Goal: Task Accomplishment & Management: Manage account settings

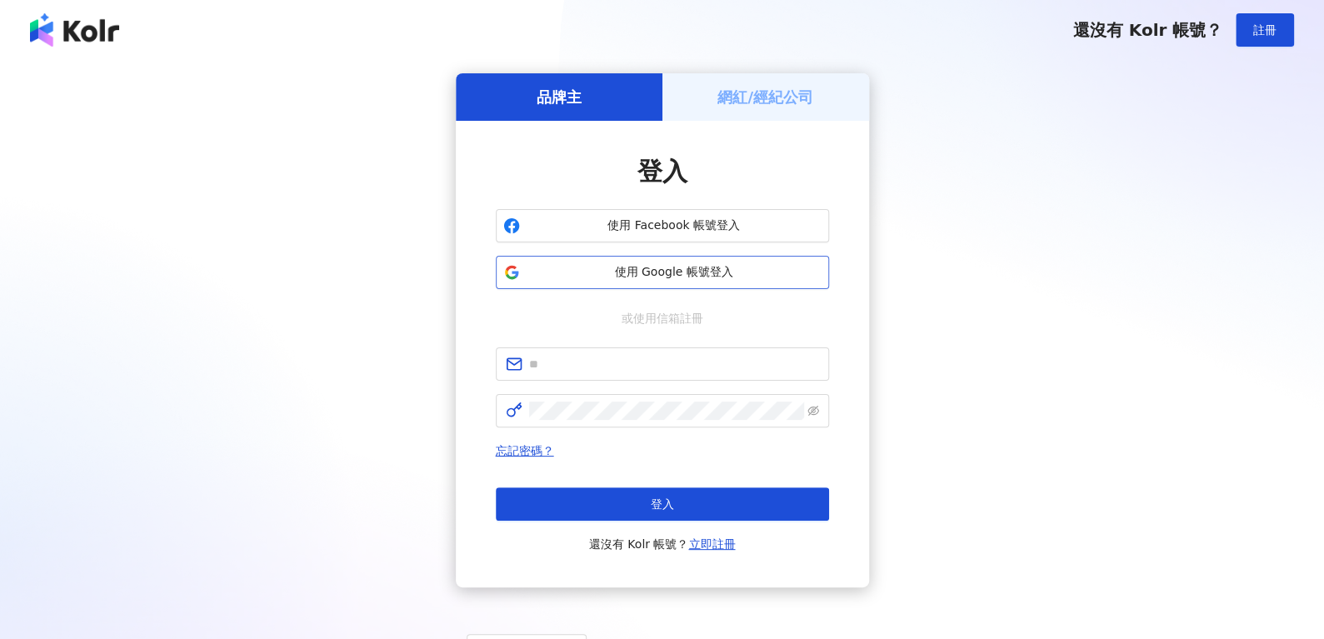
click at [650, 256] on button "使用 Google 帳號登入" at bounding box center [662, 272] width 333 height 33
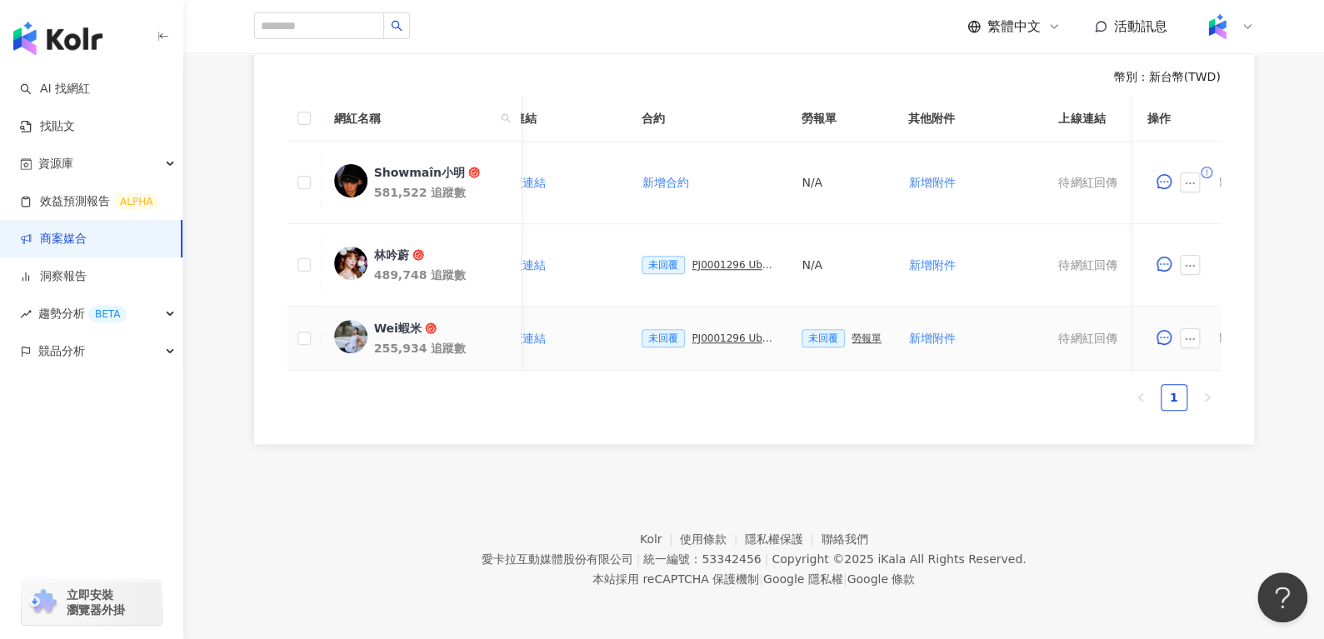
scroll to position [0, 361]
click at [720, 332] on div "PJ0001296 Uber Eats_Co-Marketing_強打之星活動_KOL合作_2025_活動確認單" at bounding box center [736, 338] width 83 height 12
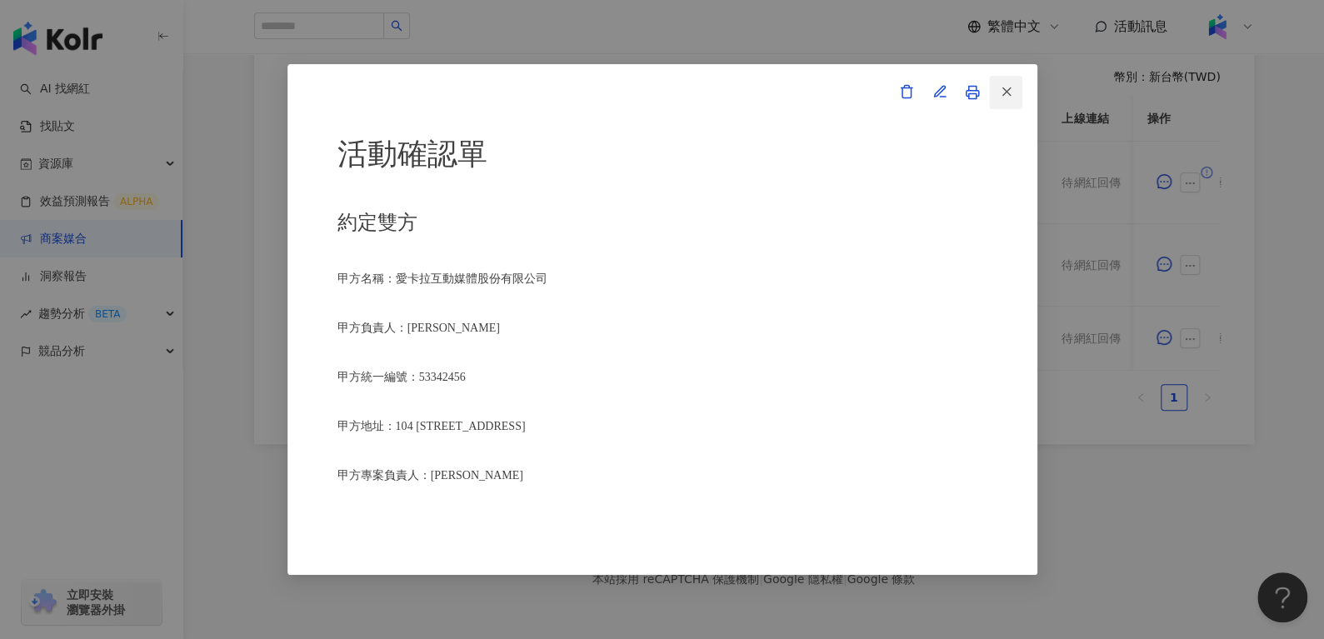
click at [1010, 98] on icon "button" at bounding box center [1006, 91] width 15 height 15
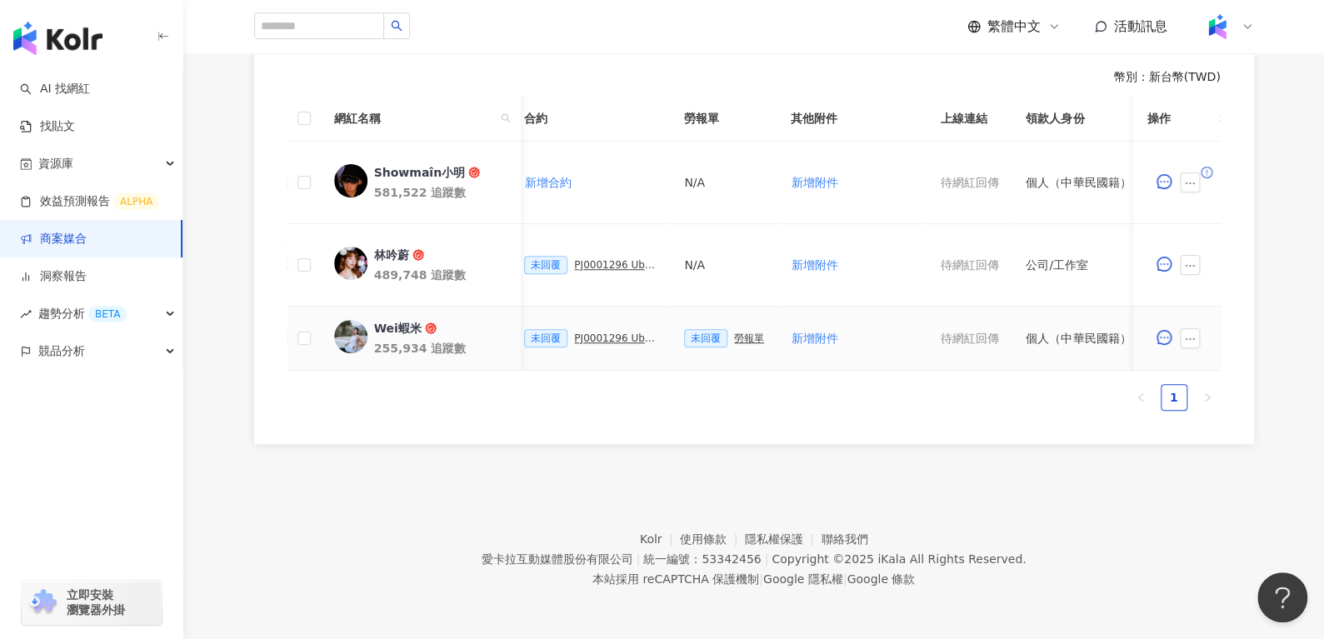
scroll to position [0, 736]
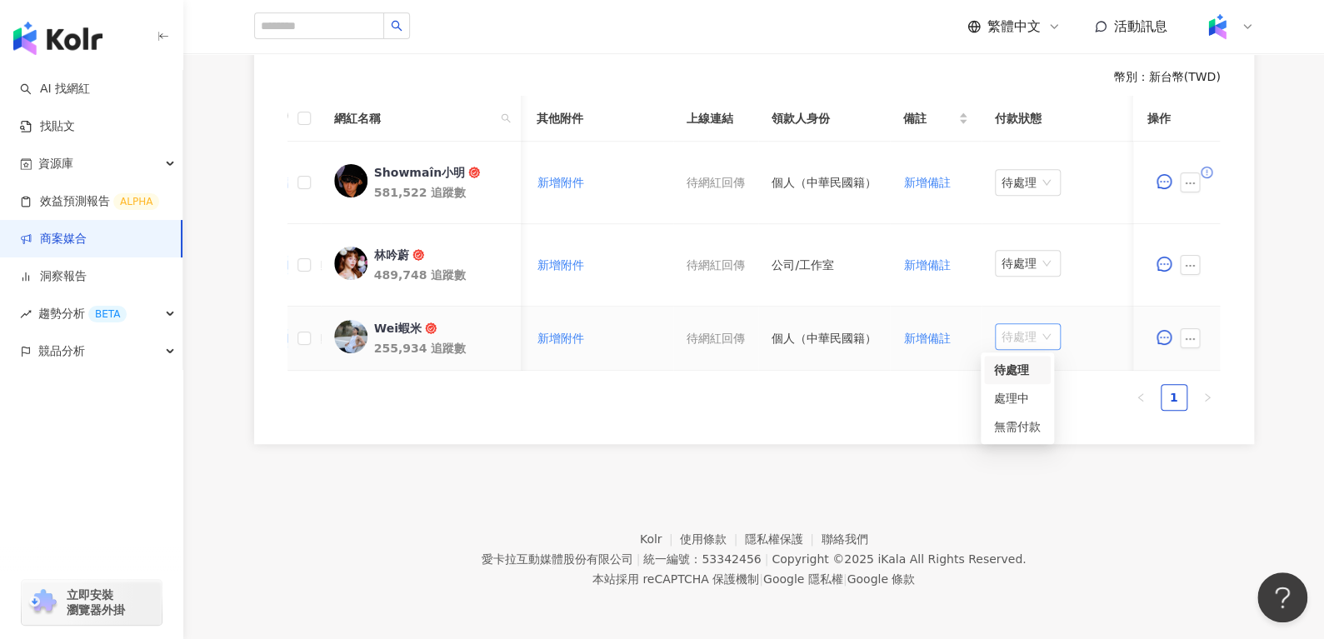
click at [1025, 326] on span "待處理" at bounding box center [1027, 336] width 52 height 25
click at [1022, 394] on div "處理中" at bounding box center [1017, 398] width 47 height 18
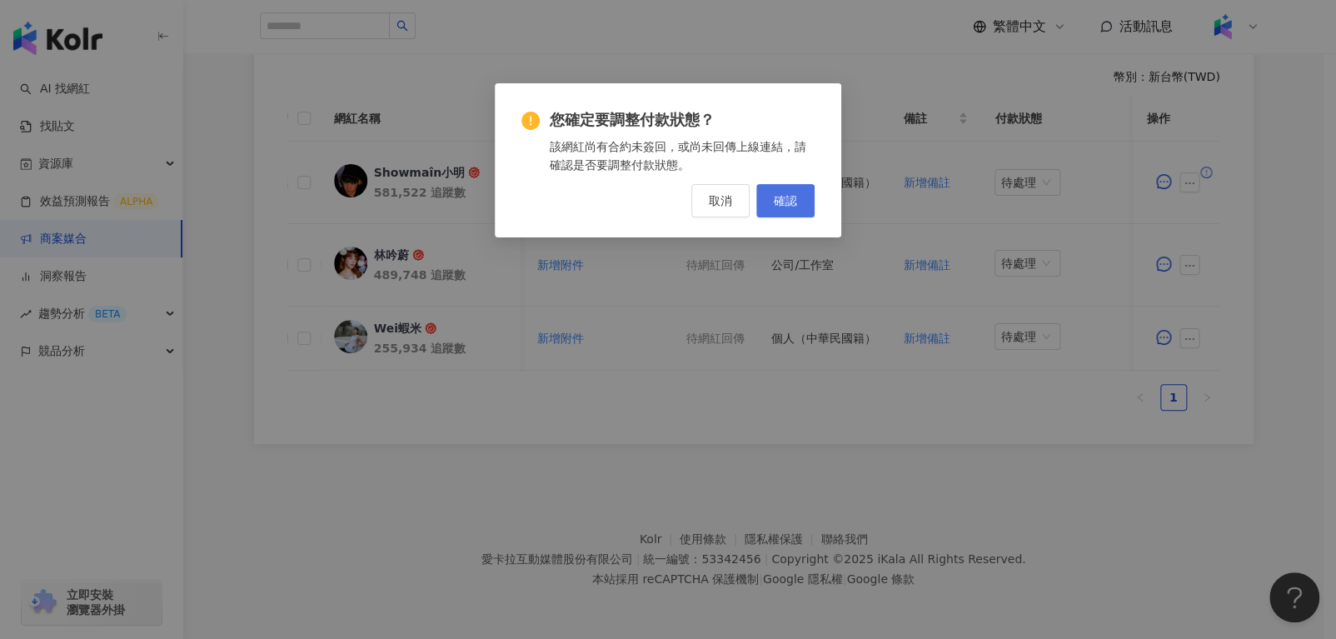
click at [786, 212] on button "確認" at bounding box center [785, 200] width 58 height 33
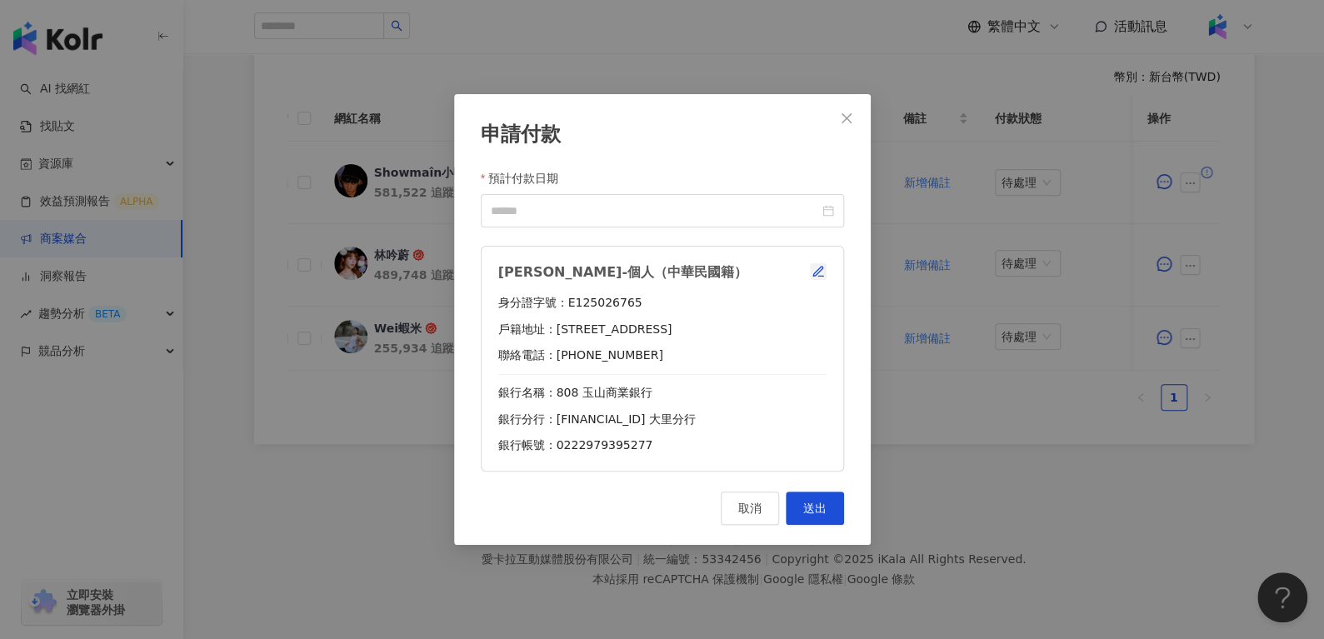
click at [820, 272] on icon "button" at bounding box center [817, 271] width 13 height 13
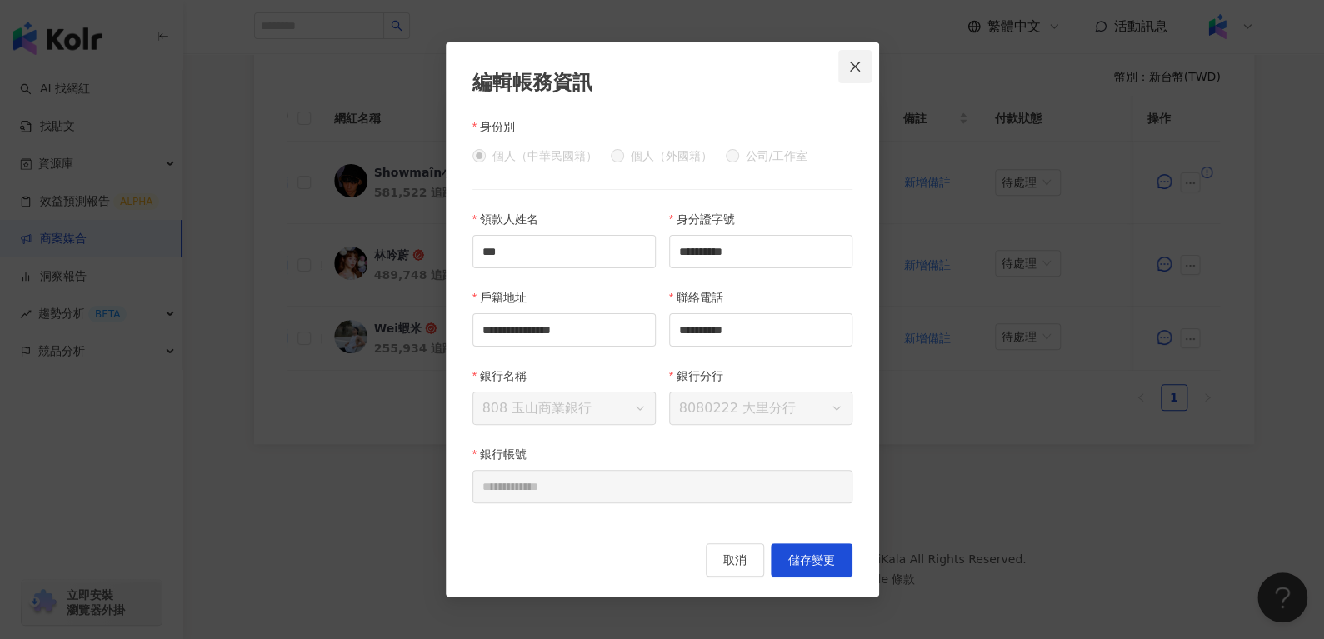
click at [855, 76] on button "Close" at bounding box center [854, 66] width 33 height 33
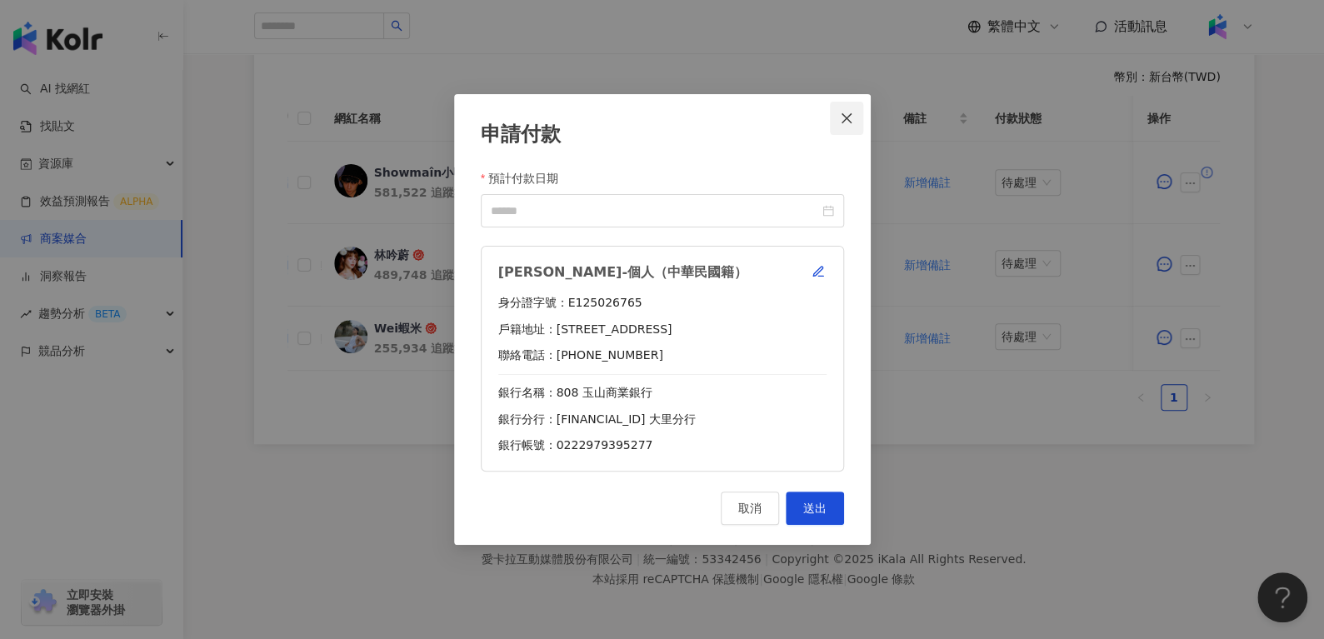
click at [843, 108] on button "Close" at bounding box center [846, 118] width 33 height 33
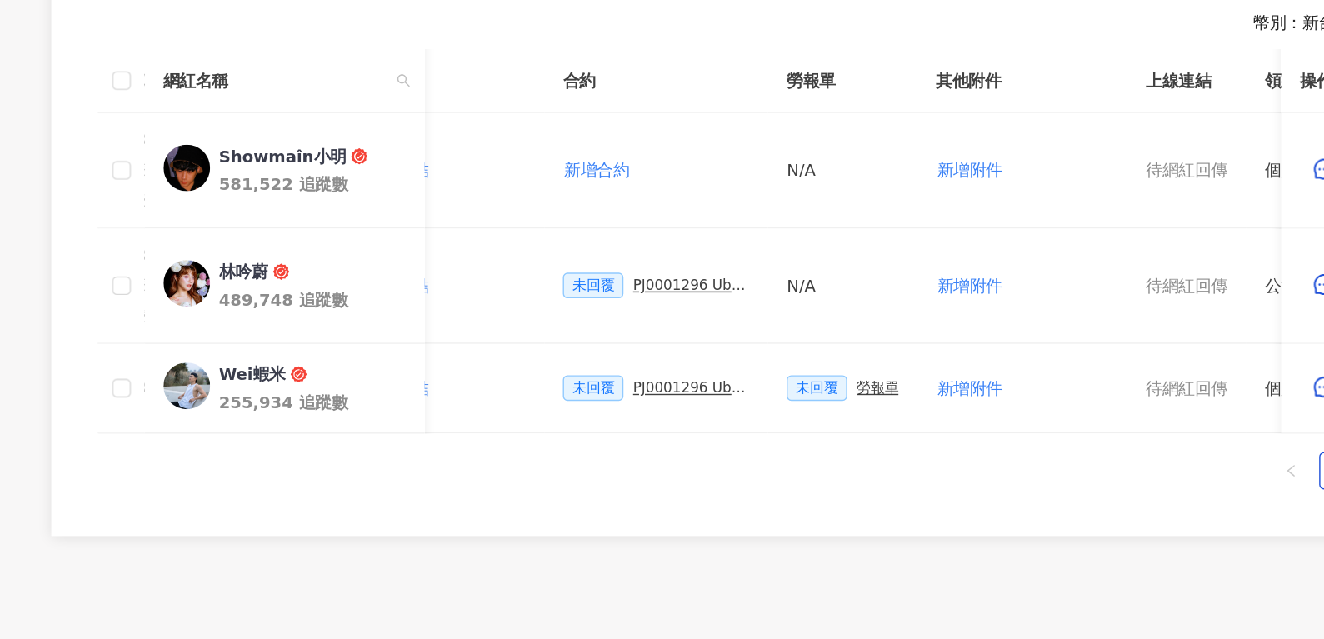
scroll to position [487, 0]
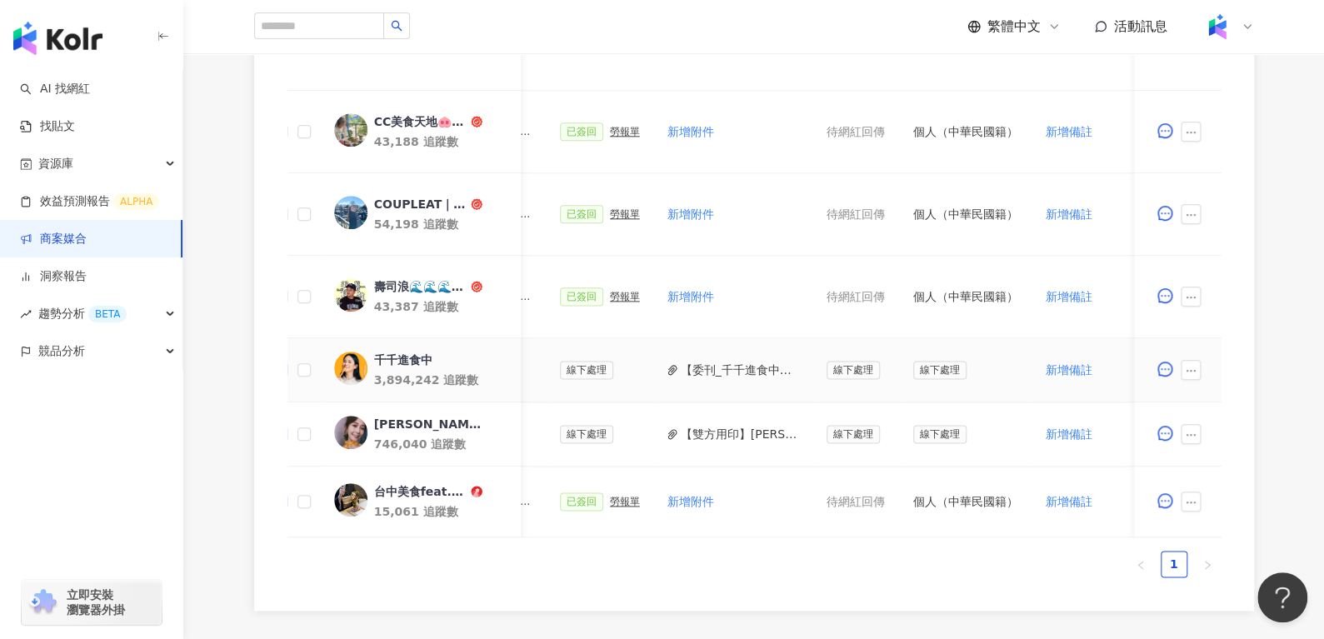
scroll to position [0, 742]
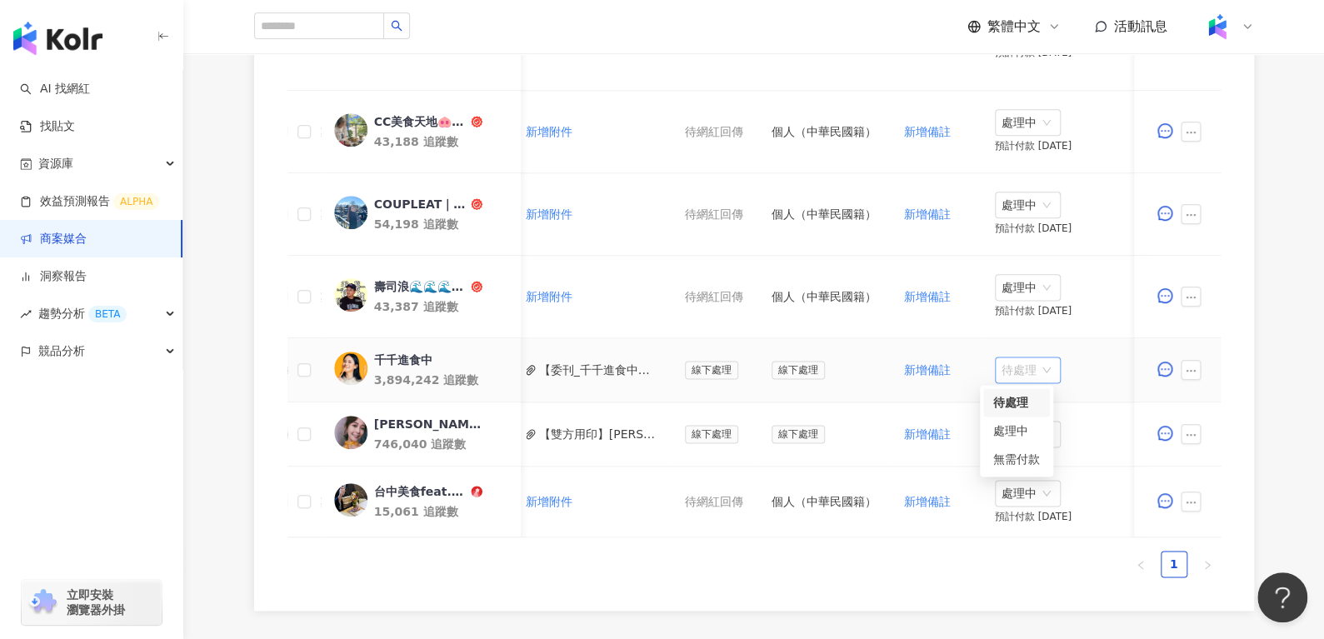
click at [1006, 364] on span "待處理" at bounding box center [1027, 369] width 52 height 25
click at [1001, 428] on div "處理中" at bounding box center [1016, 430] width 47 height 18
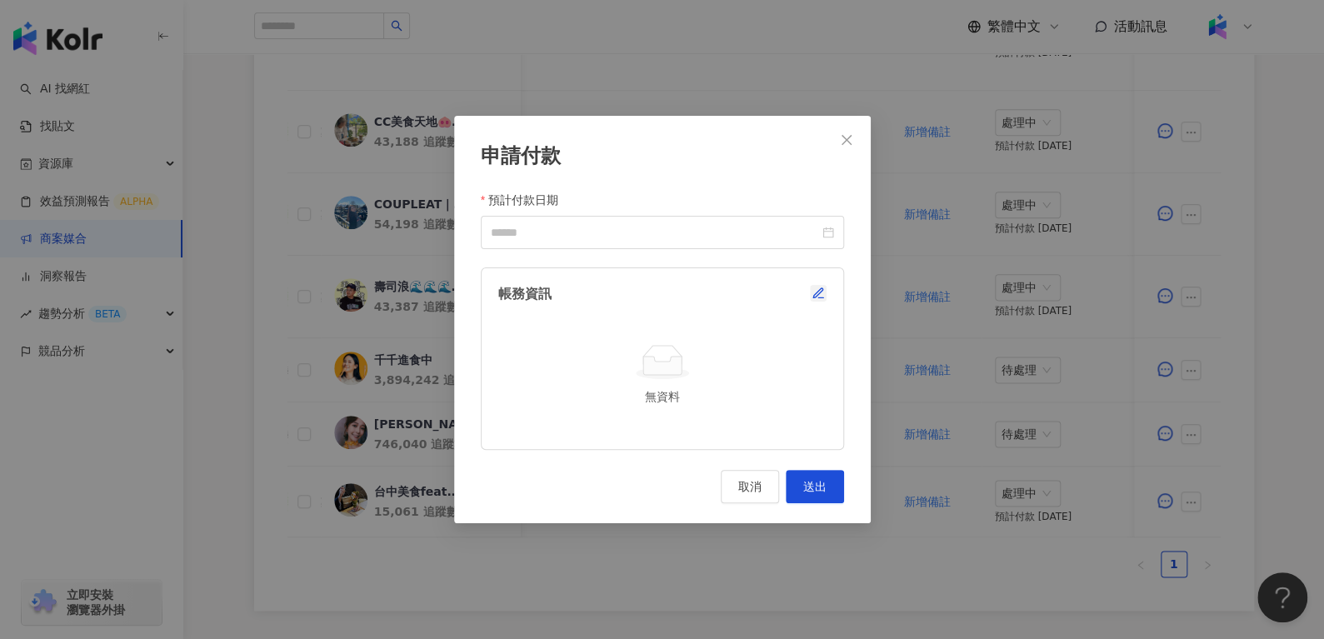
click at [821, 297] on icon "button" at bounding box center [820, 297] width 5 height 0
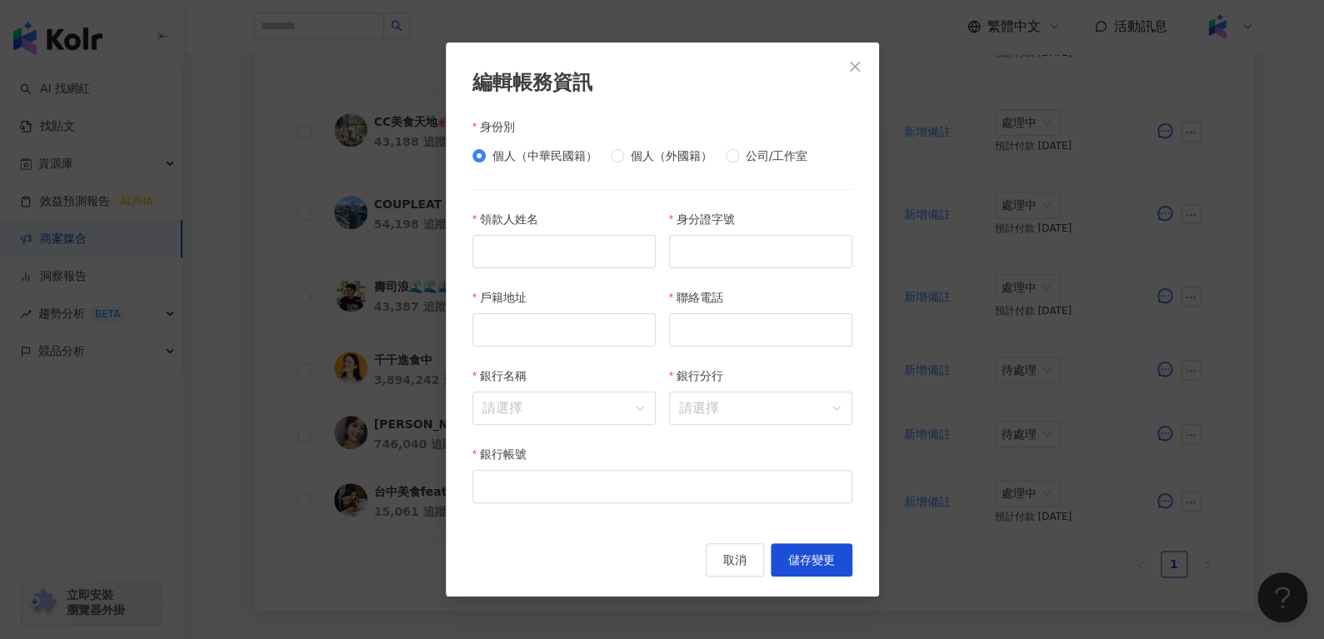
click at [649, 164] on div "個人（中華民國籍） 個人（外國籍） 公司/工作室" at bounding box center [662, 155] width 380 height 27
click at [854, 66] on icon "close" at bounding box center [855, 67] width 10 height 10
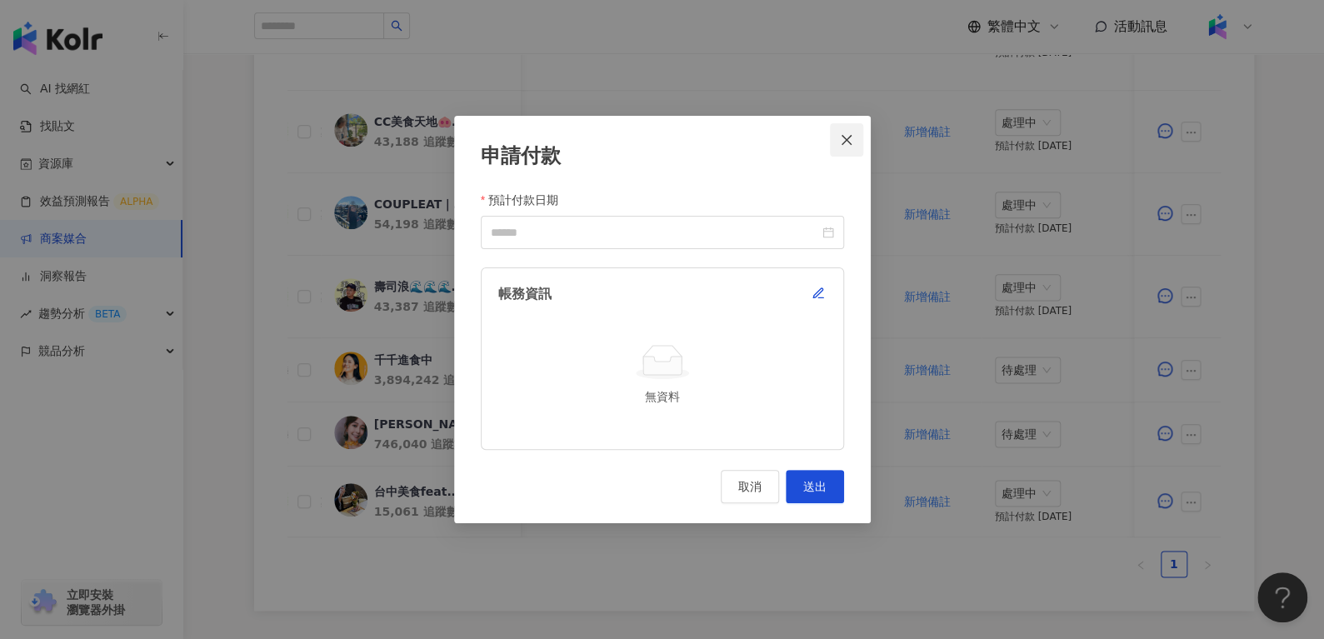
click at [838, 123] on button "Close" at bounding box center [846, 139] width 33 height 33
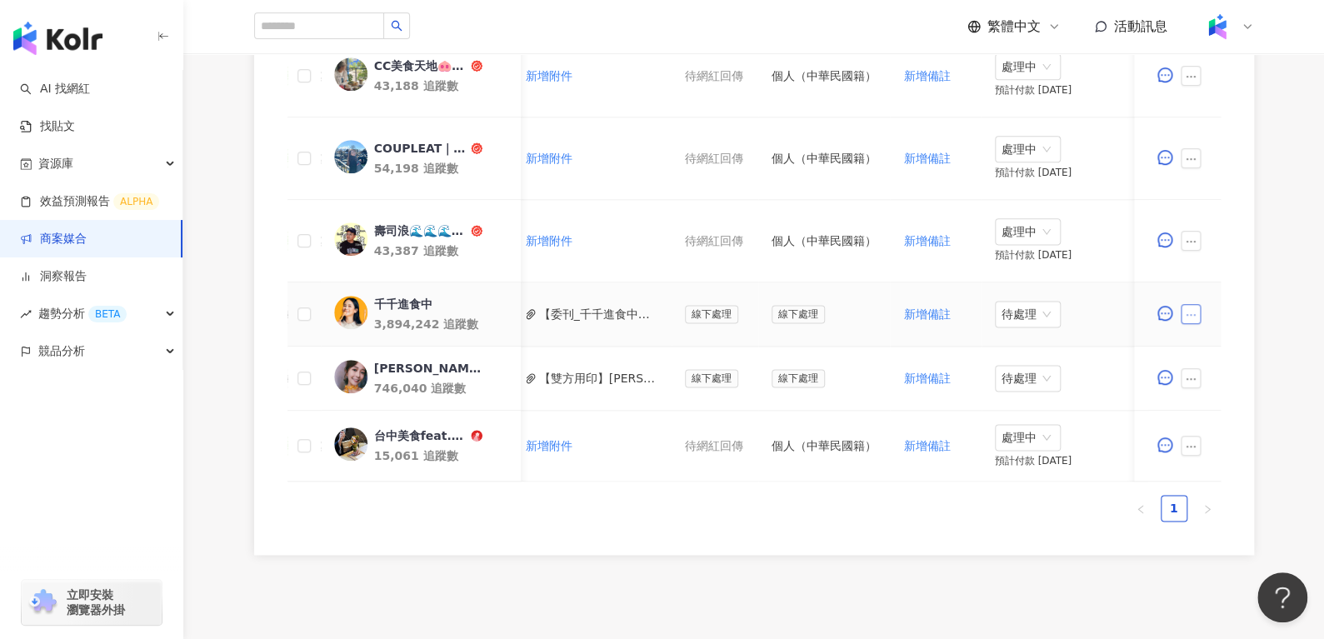
scroll to position [954, 0]
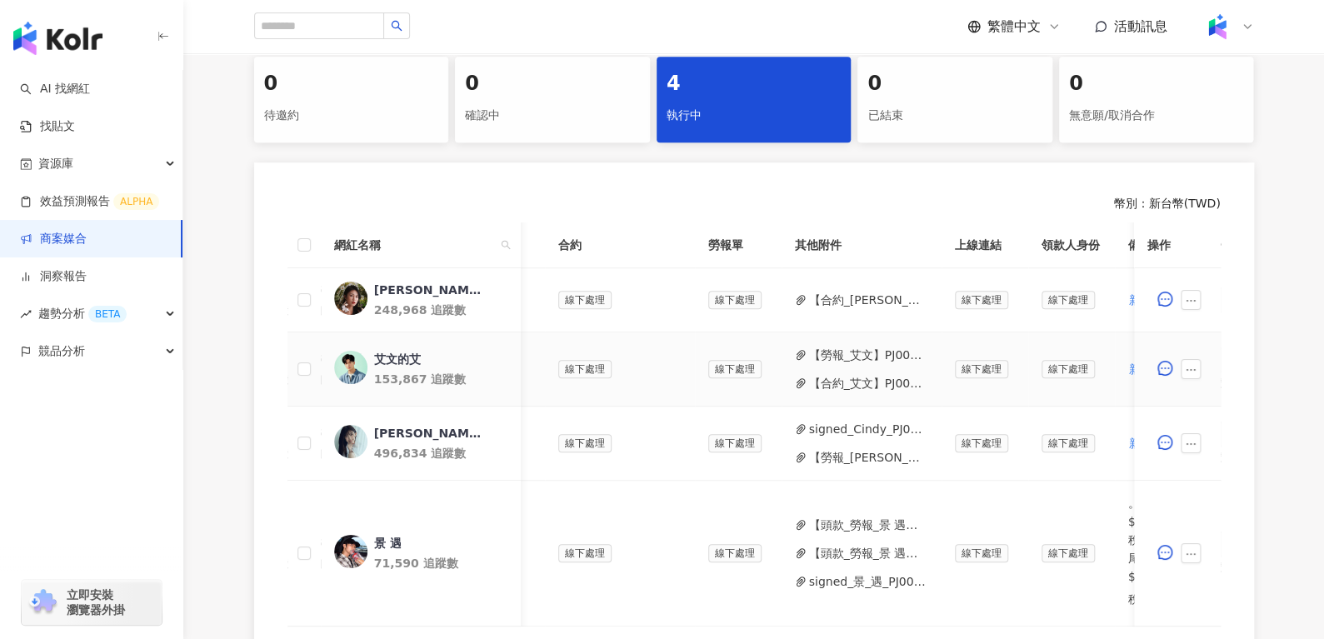
scroll to position [0, 447]
click at [844, 383] on button "【合約_艾文】PJ0001619_台灣大哥大_mo幣多Plus_202507_KOL_活動確認單.pdf" at bounding box center [863, 383] width 119 height 18
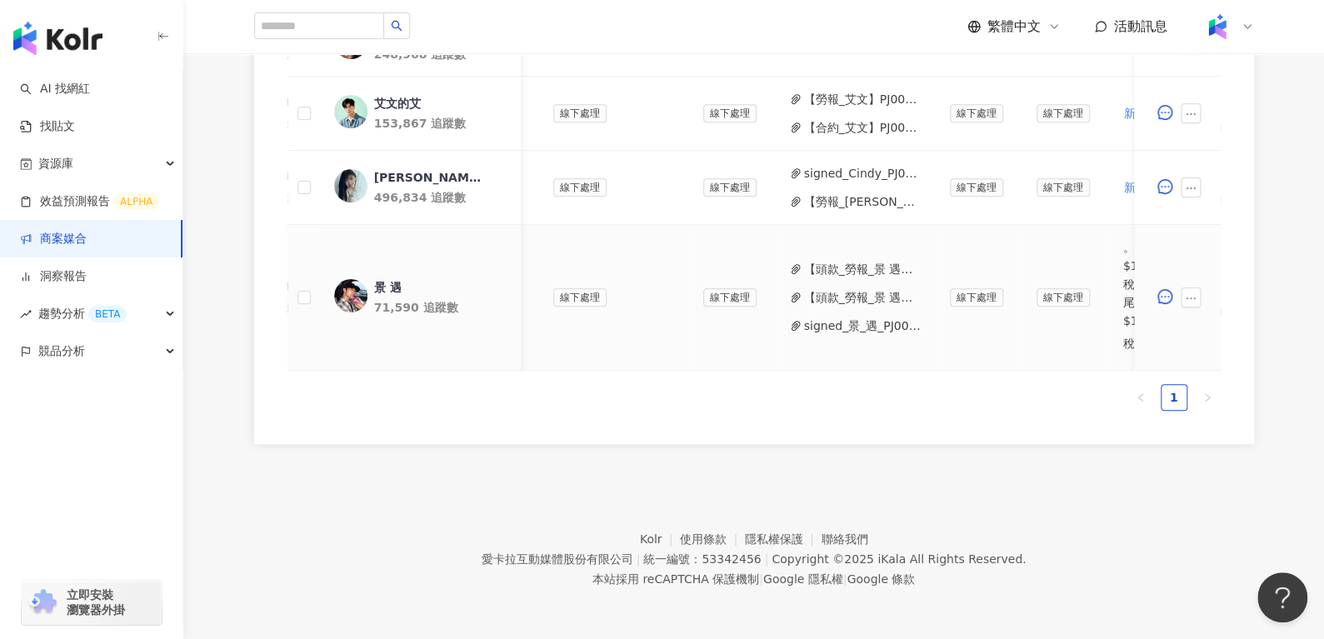
scroll to position [390, 0]
